Goal: Information Seeking & Learning: Find specific fact

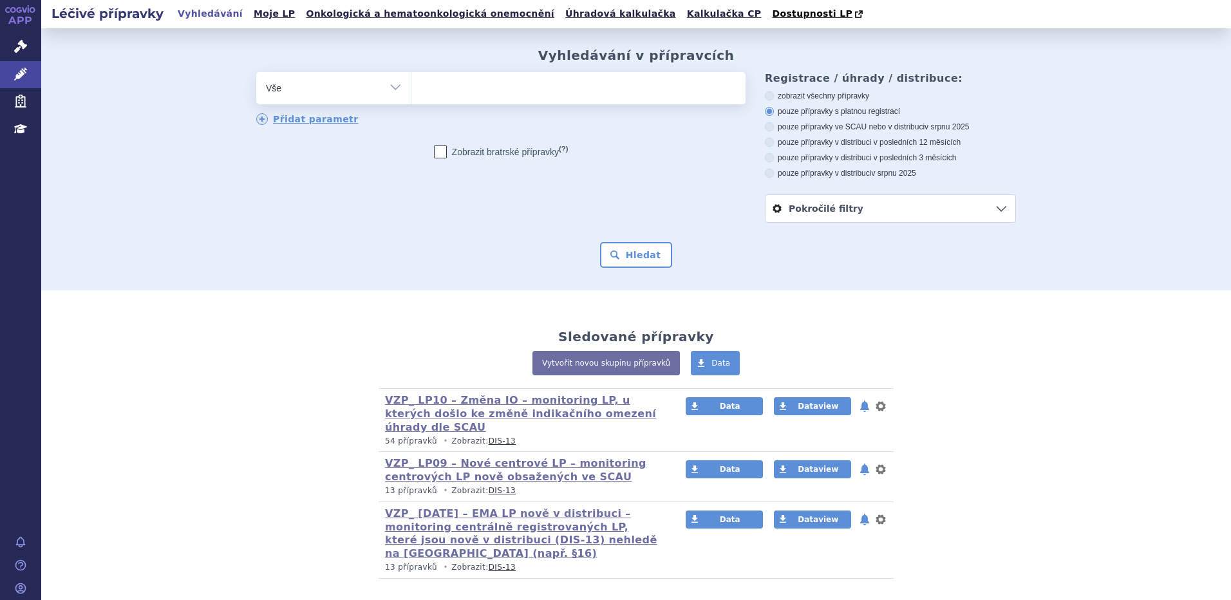
click at [515, 91] on ul at bounding box center [579, 85] width 334 height 27
click at [412, 91] on select at bounding box center [411, 87] width 1 height 32
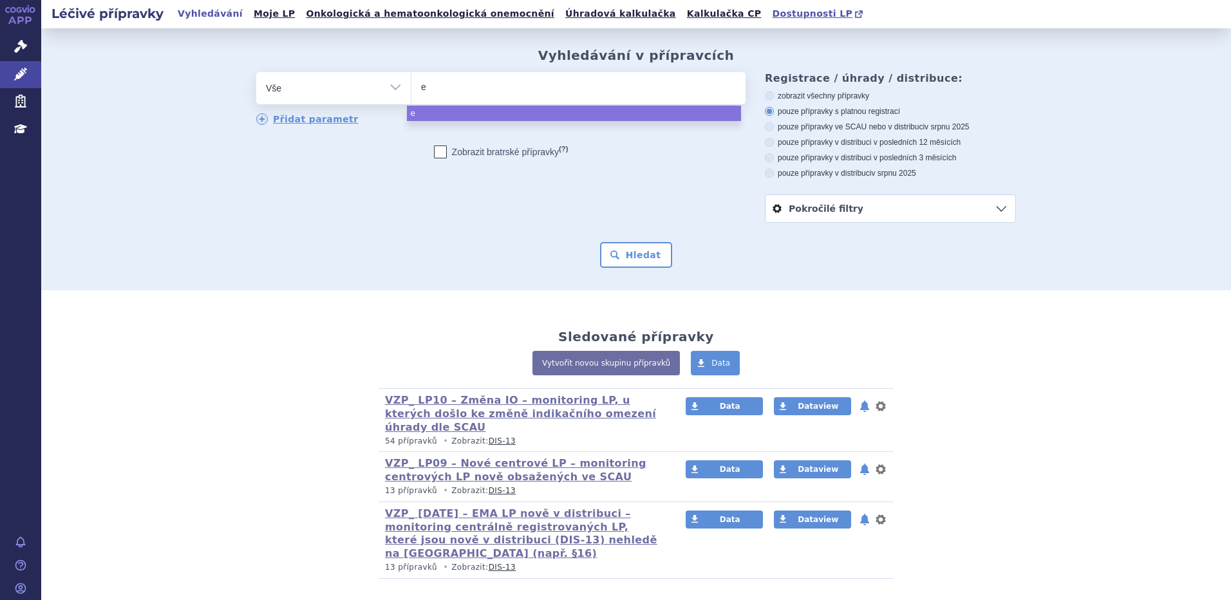
type input "ey"
type input "eyle"
type input "eylea"
select select "eylea"
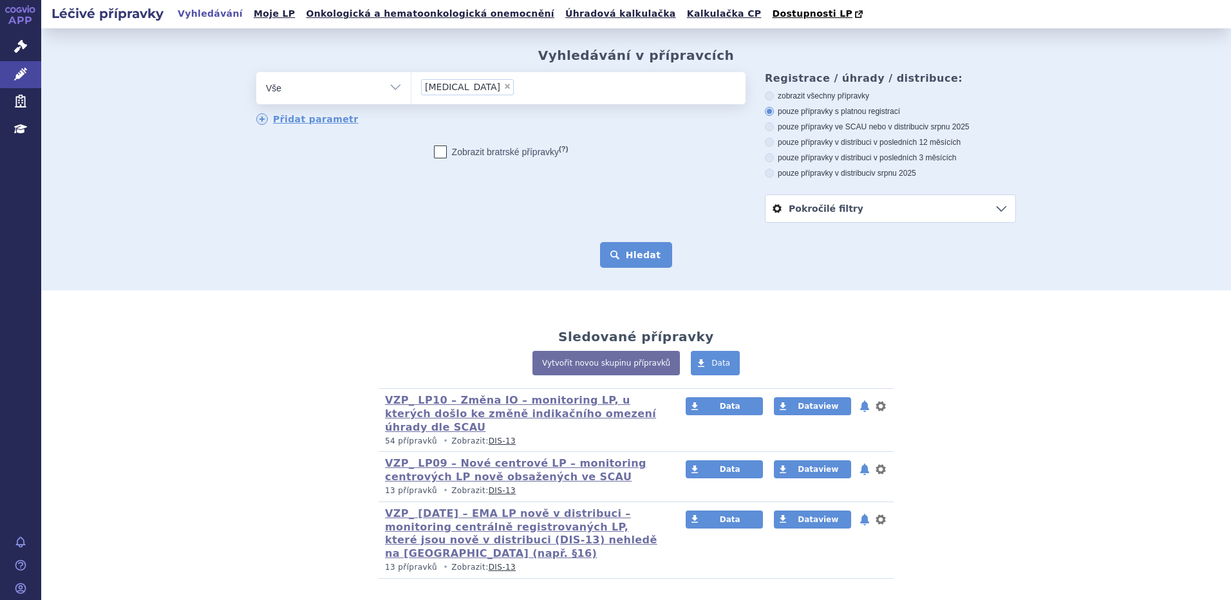
click at [620, 250] on button "Hledat" at bounding box center [636, 255] width 73 height 26
